Goal: Task Accomplishment & Management: Manage account settings

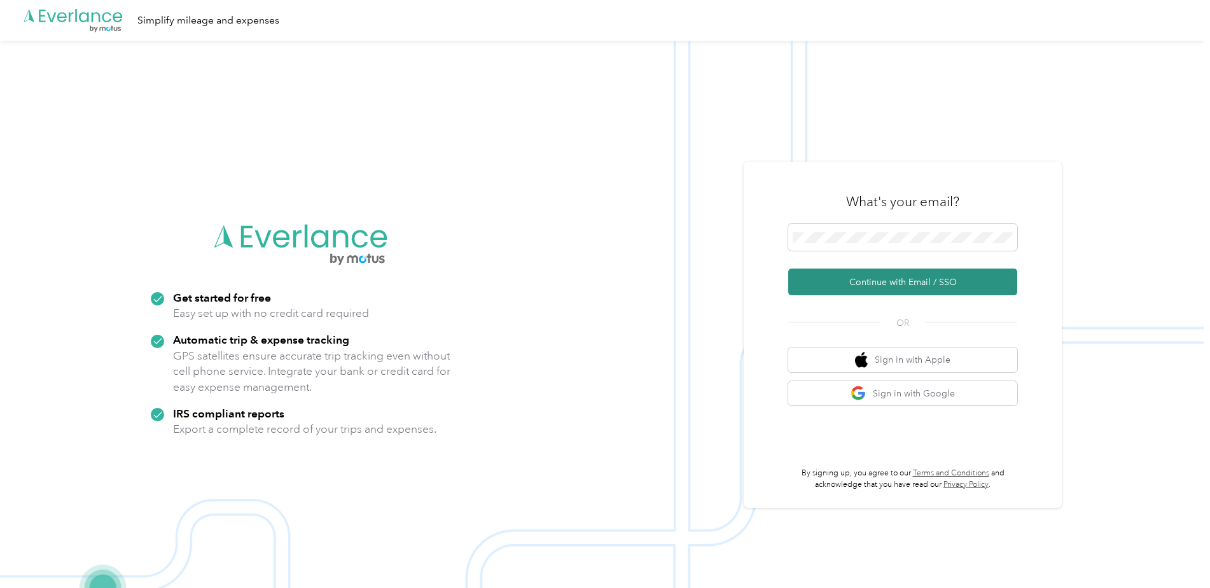
click at [855, 283] on button "Continue with Email / SSO" at bounding box center [902, 282] width 229 height 27
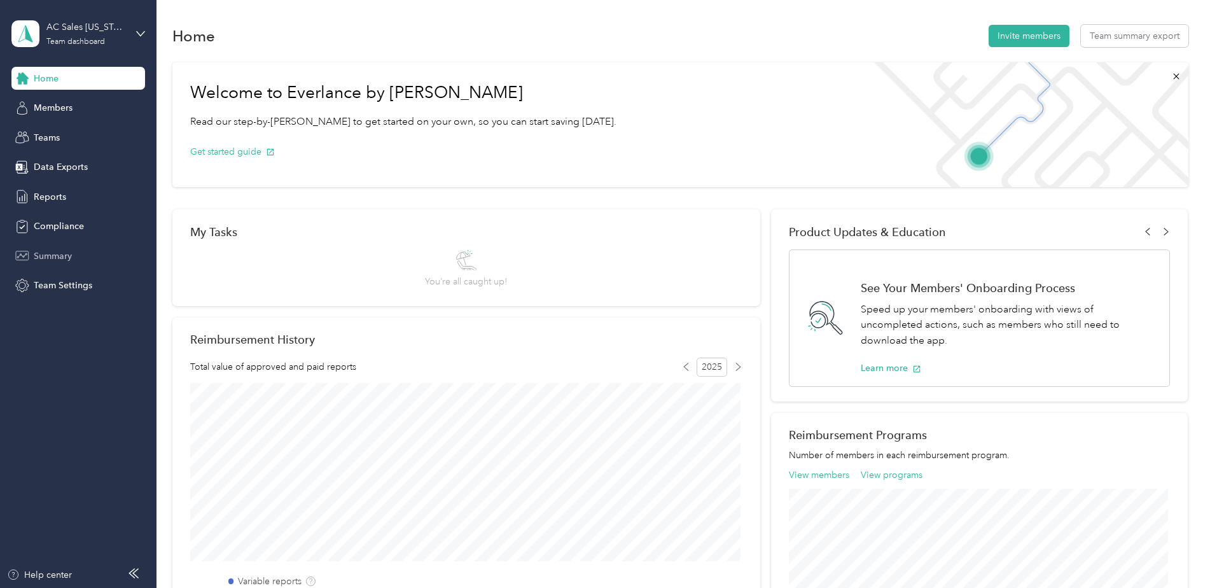
click at [53, 253] on span "Summary" at bounding box center [53, 255] width 38 height 13
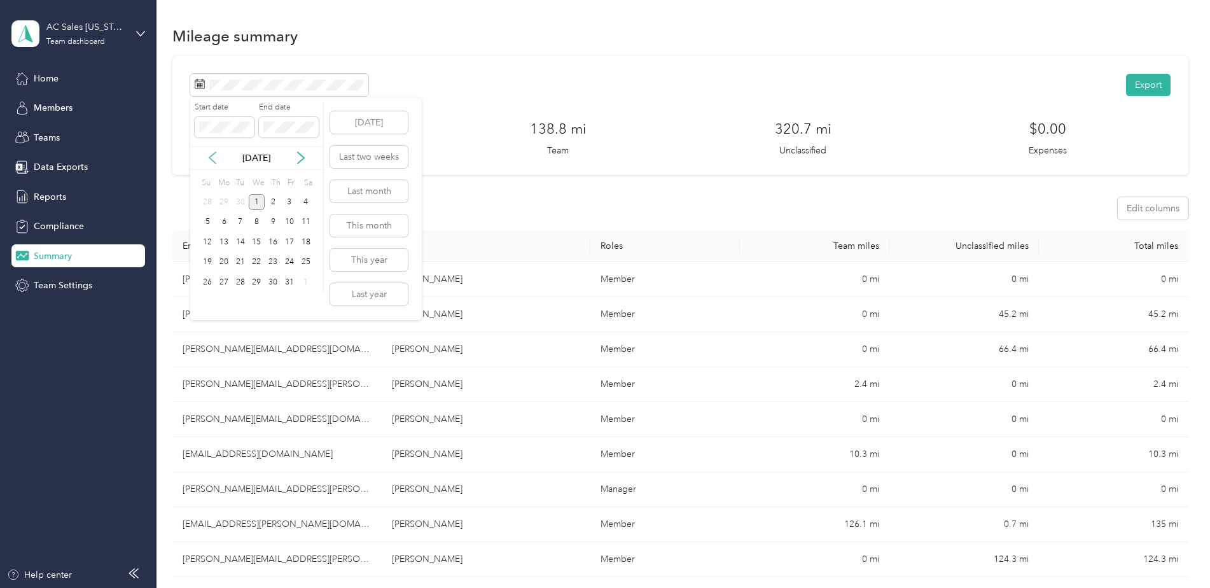
click at [211, 160] on icon at bounding box center [212, 158] width 6 height 11
click at [216, 160] on icon at bounding box center [212, 157] width 13 height 13
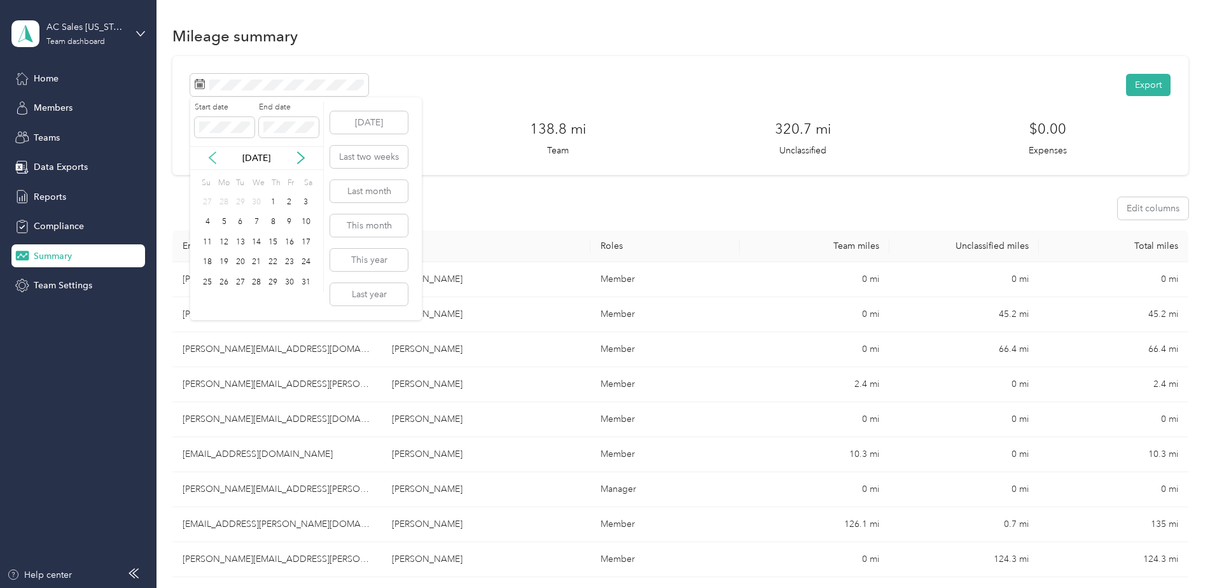
click at [216, 160] on icon at bounding box center [212, 157] width 13 height 13
click at [256, 198] on div "1" at bounding box center [257, 202] width 17 height 16
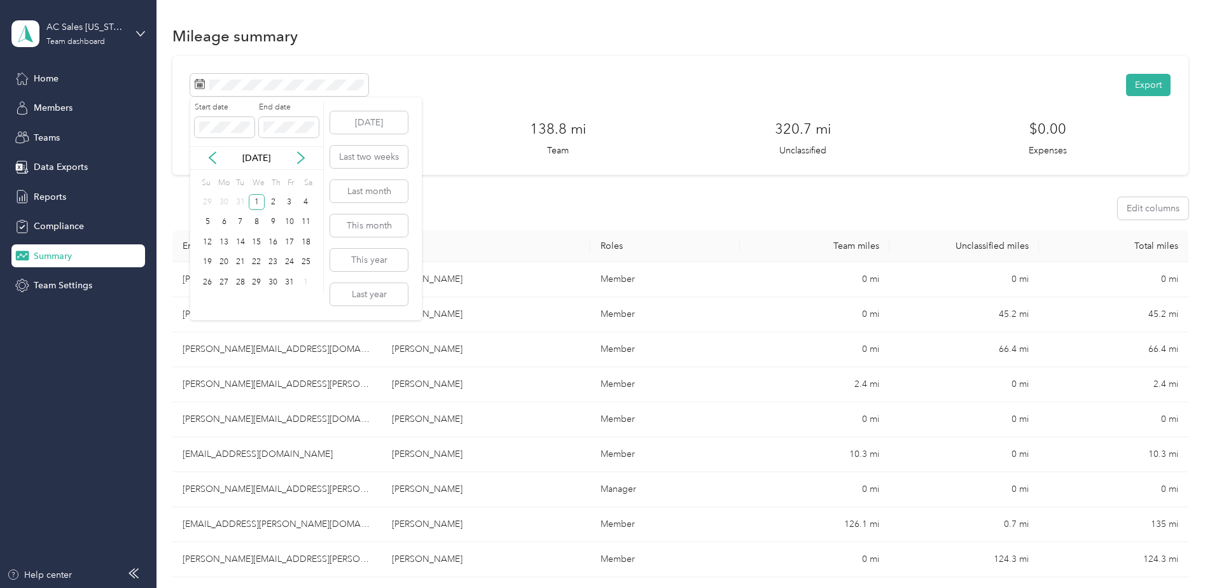
click at [252, 151] on p "Jan 2025" at bounding box center [256, 157] width 53 height 13
click at [303, 154] on icon at bounding box center [301, 157] width 13 height 13
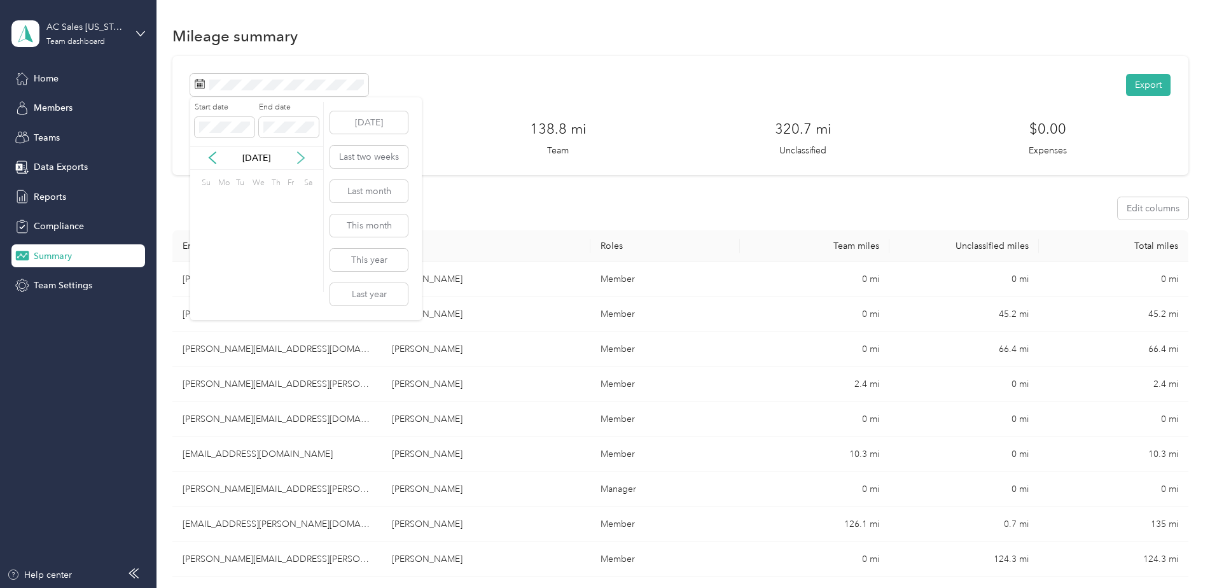
click at [303, 154] on icon at bounding box center [301, 157] width 13 height 13
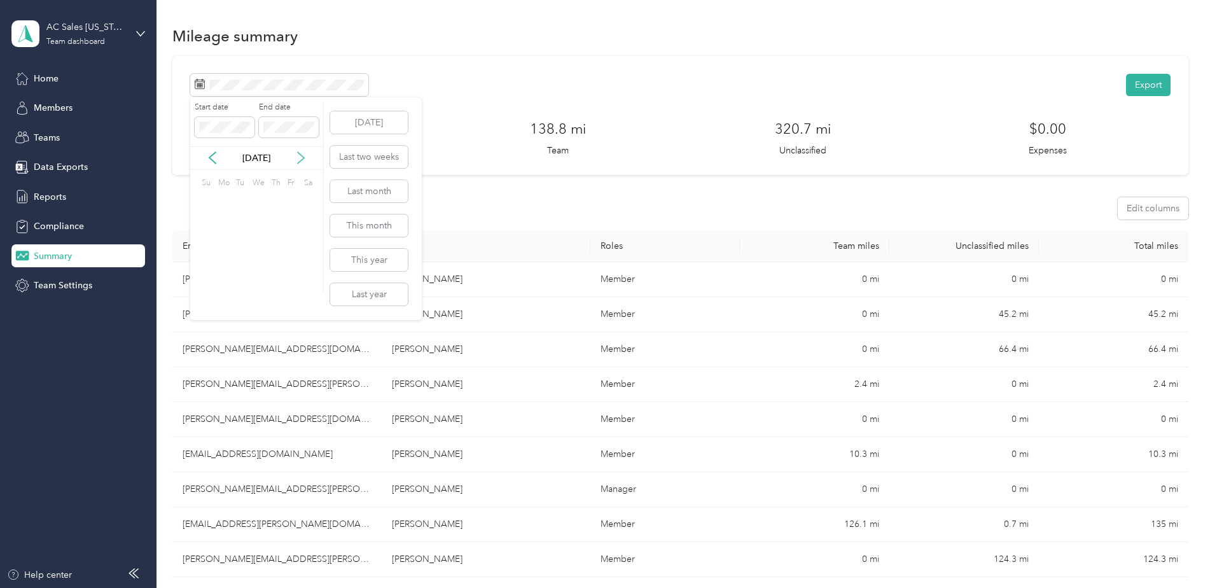
click at [303, 154] on icon at bounding box center [301, 157] width 13 height 13
click at [209, 157] on icon at bounding box center [212, 157] width 13 height 13
click at [272, 200] on div "2" at bounding box center [273, 202] width 17 height 16
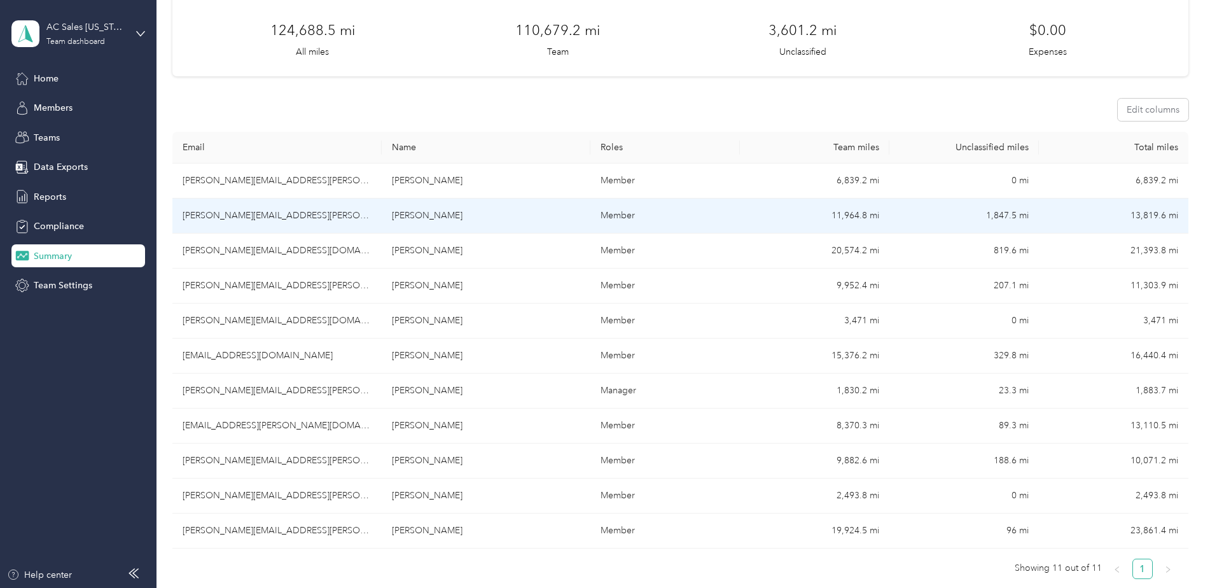
scroll to position [99, 0]
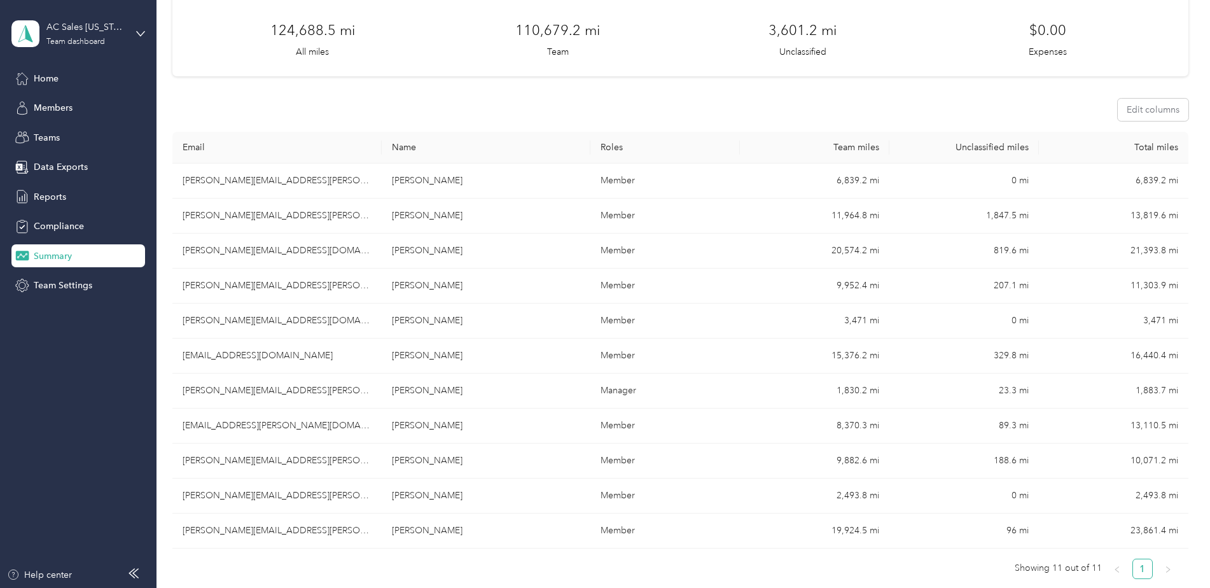
click at [1152, 148] on th "Total miles" at bounding box center [1114, 148] width 150 height 32
click at [1152, 108] on button "Edit columns" at bounding box center [1153, 110] width 71 height 22
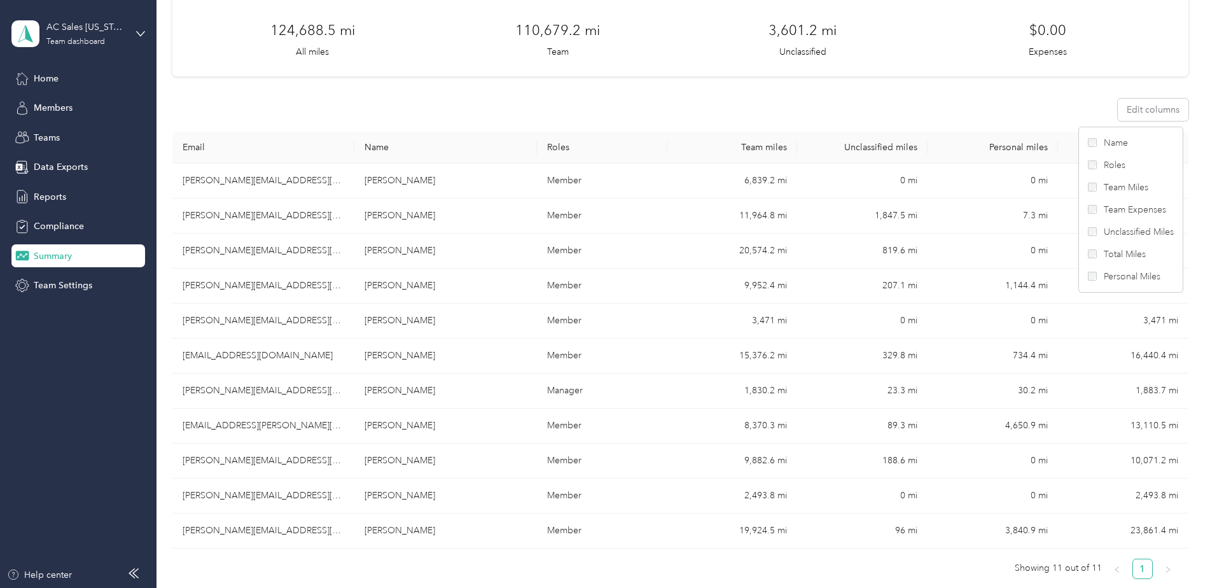
click at [1027, 108] on div "Edit columns" at bounding box center [680, 110] width 1016 height 22
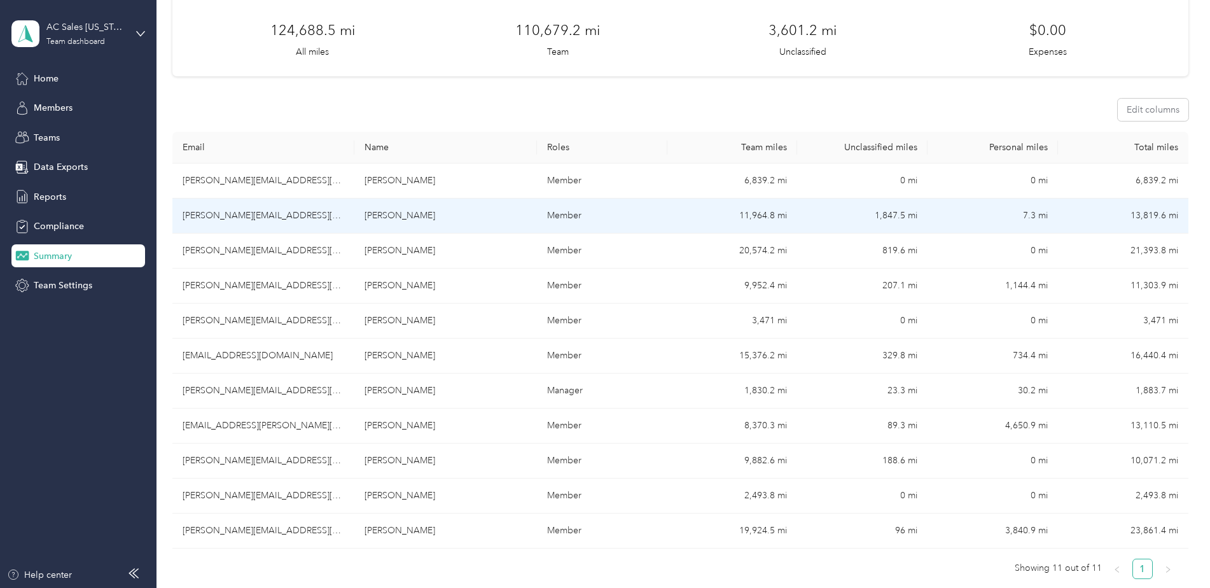
scroll to position [0, 0]
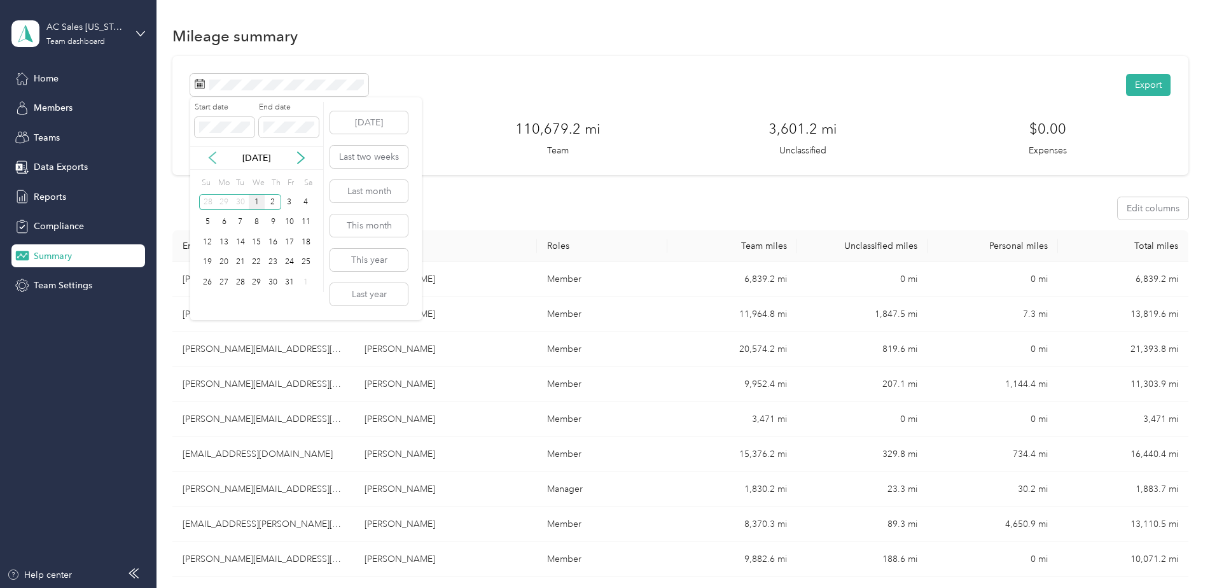
click at [210, 155] on icon at bounding box center [212, 157] width 13 height 13
click at [207, 279] on div "28" at bounding box center [207, 282] width 17 height 16
